Goal: Find specific page/section

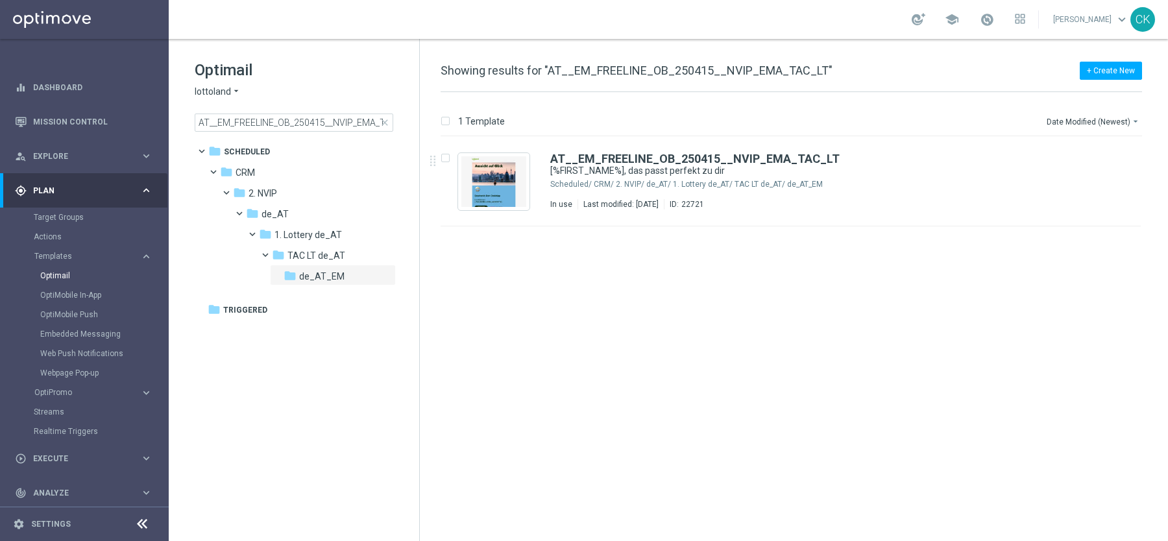
click at [384, 121] on span "close" at bounding box center [384, 122] width 10 height 10
